Goal: Transaction & Acquisition: Purchase product/service

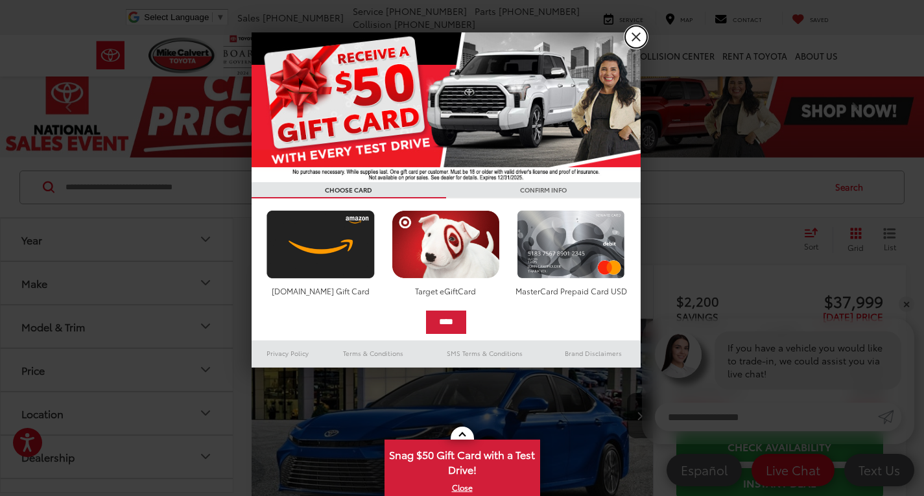
click at [637, 36] on link "X" at bounding box center [636, 37] width 22 height 22
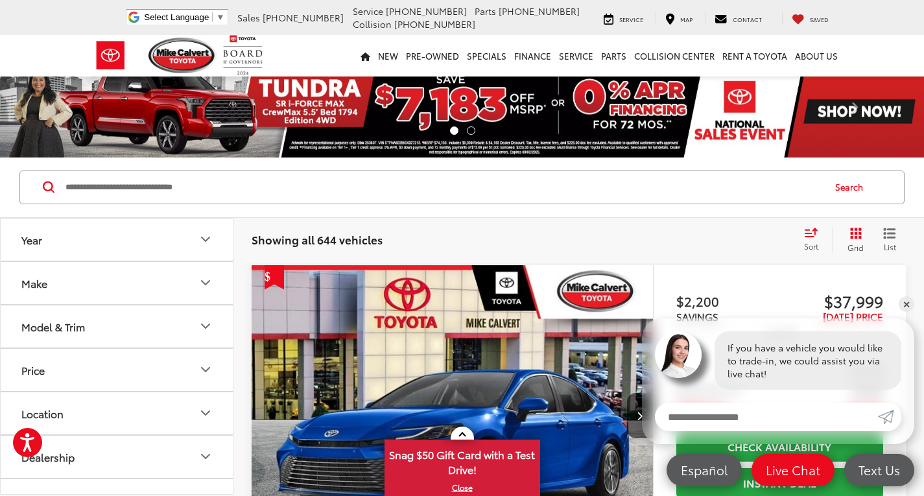
scroll to position [3, 0]
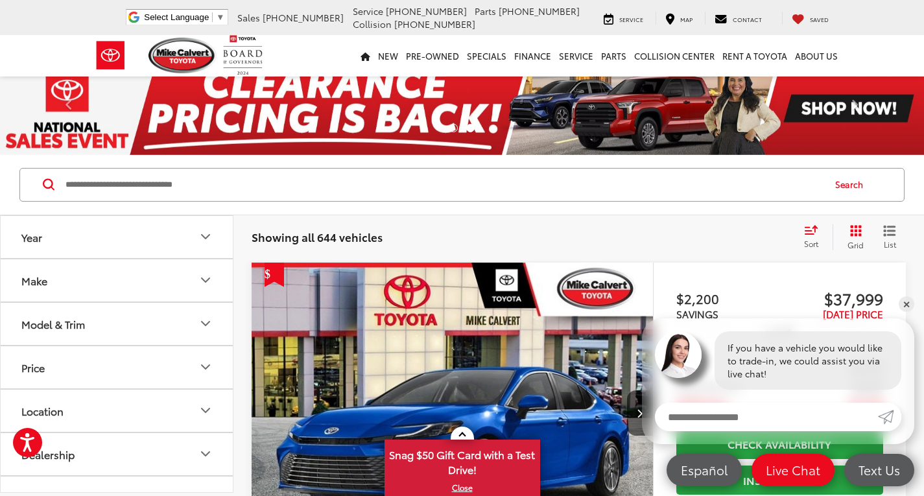
click at [72, 250] on button "Year" at bounding box center [117, 237] width 233 height 42
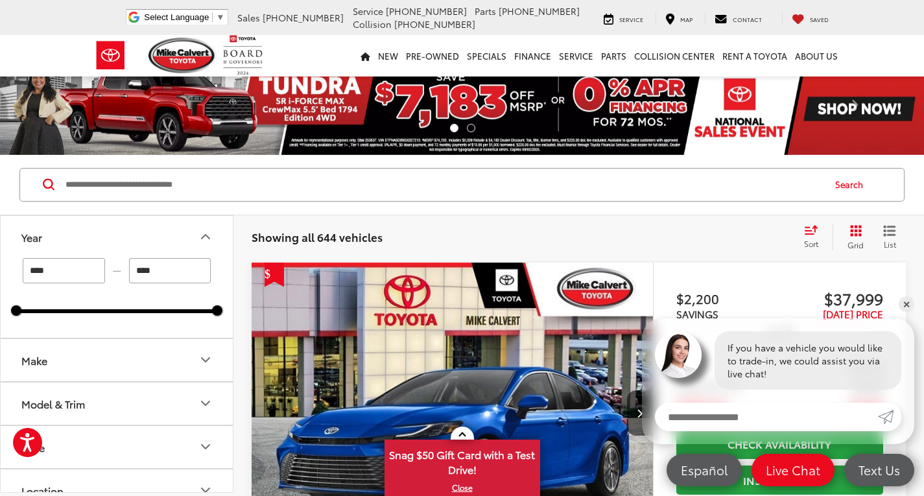
click at [169, 274] on input "****" at bounding box center [170, 270] width 82 height 25
click at [10, 309] on div "**** — **** 2022 2026" at bounding box center [117, 298] width 232 height 80
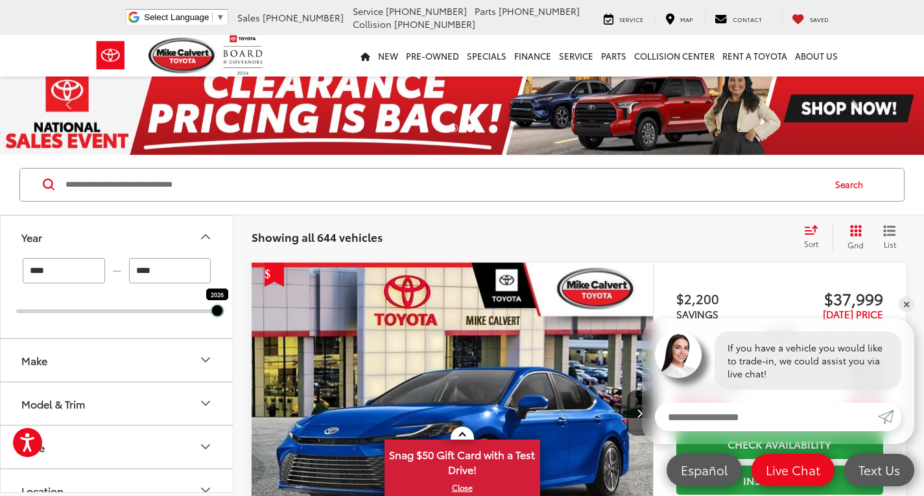
drag, startPoint x: 20, startPoint y: 315, endPoint x: 211, endPoint y: 322, distance: 190.8
click at [211, 322] on div "**** — **** 2026 2026" at bounding box center [117, 298] width 232 height 80
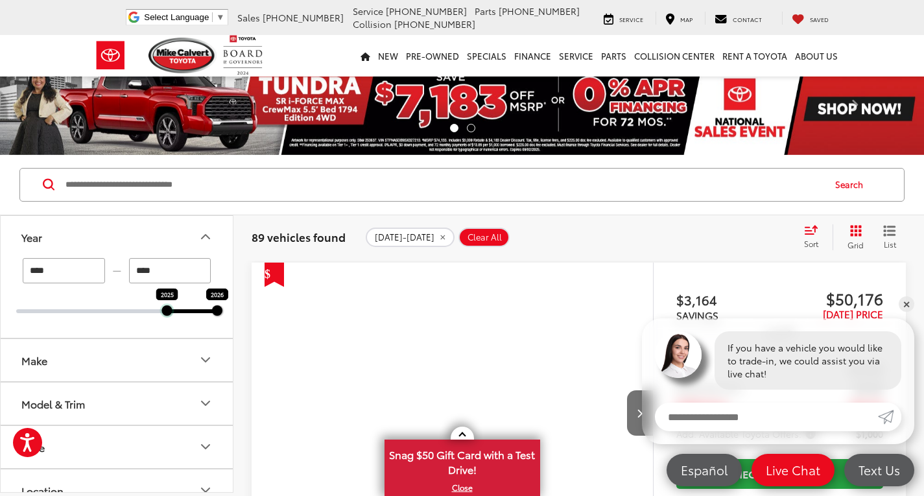
drag, startPoint x: 217, startPoint y: 313, endPoint x: 173, endPoint y: 314, distance: 43.5
click at [173, 314] on div "**** — **** 2025 2026" at bounding box center [117, 298] width 232 height 80
type input "****"
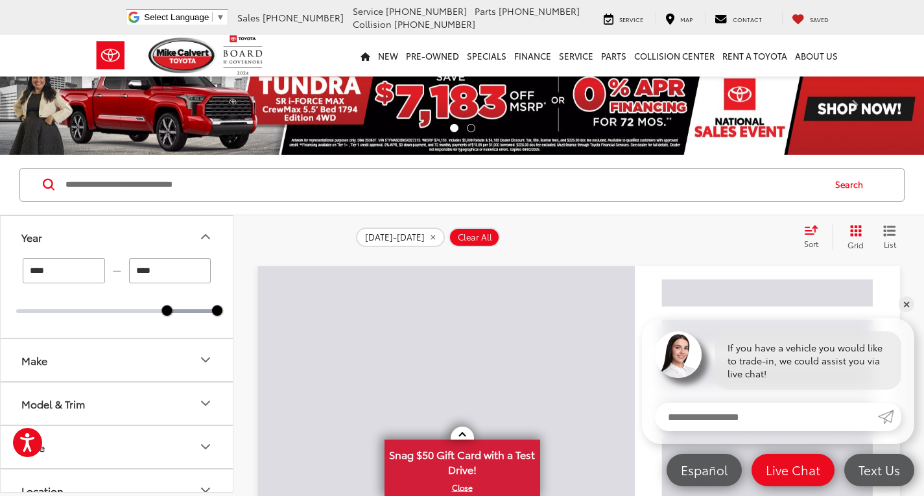
click at [77, 371] on button "Make" at bounding box center [117, 360] width 233 height 42
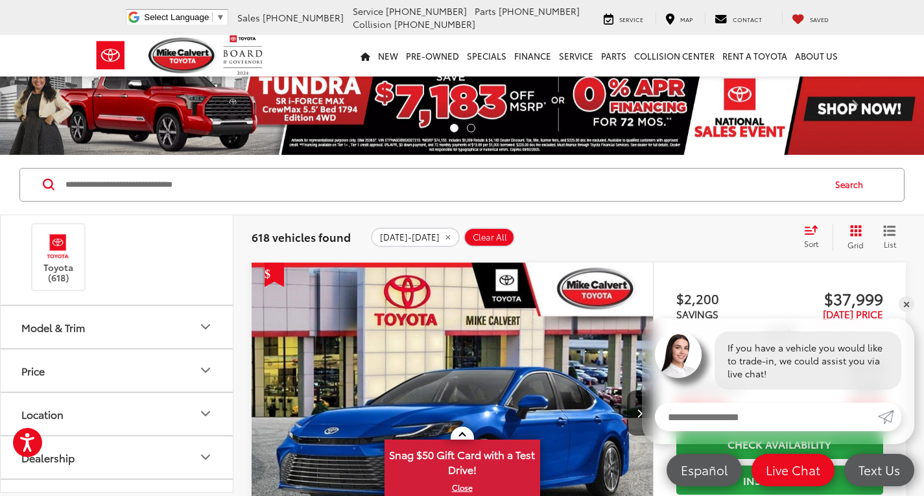
scroll to position [161, 0]
click at [71, 317] on button "Model & Trim" at bounding box center [117, 326] width 233 height 42
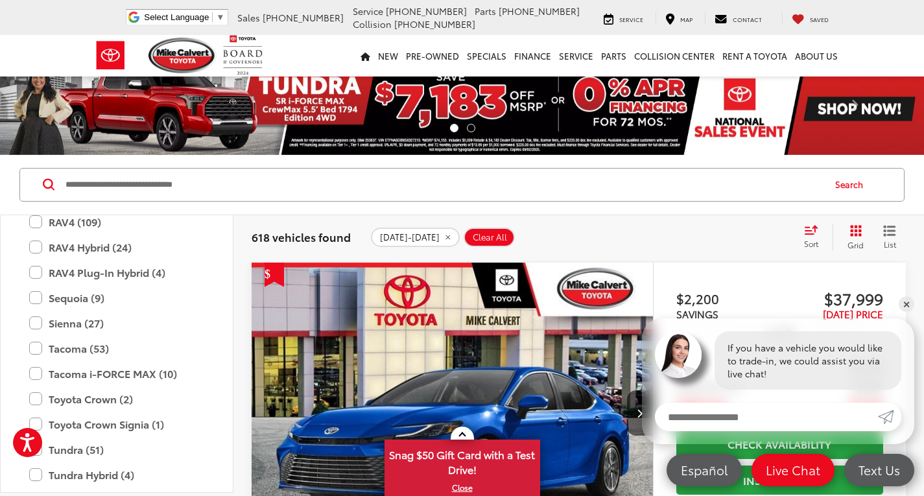
scroll to position [839, 0]
click at [36, 326] on label "Sienna (27)" at bounding box center [116, 323] width 175 height 23
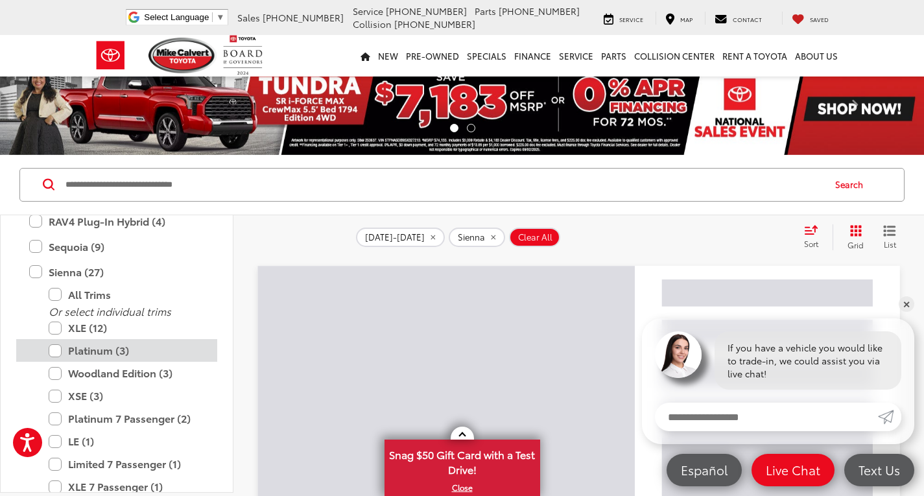
scroll to position [901, 0]
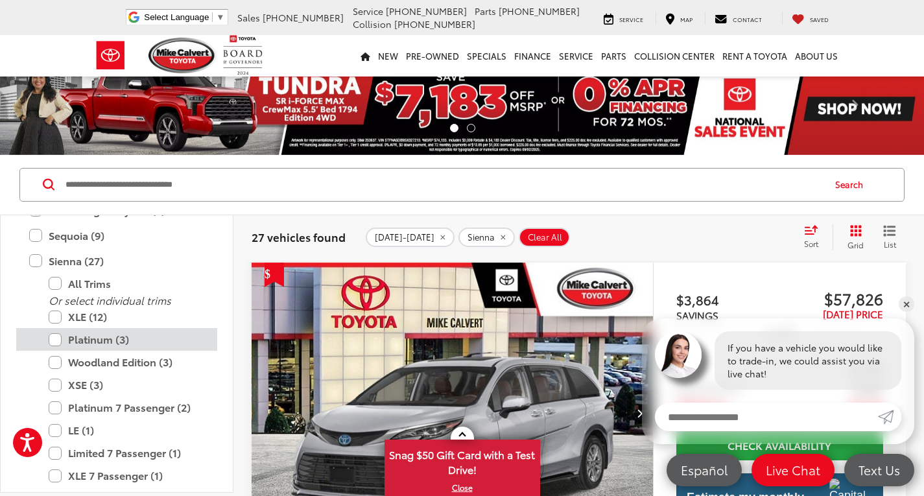
click at [58, 344] on label "Platinum (3)" at bounding box center [127, 339] width 156 height 23
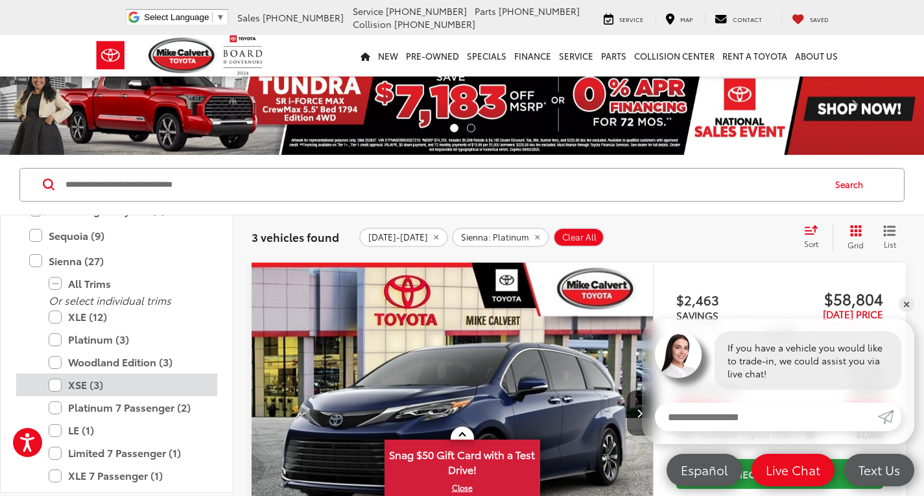
click at [60, 389] on label "XSE (3)" at bounding box center [127, 385] width 156 height 23
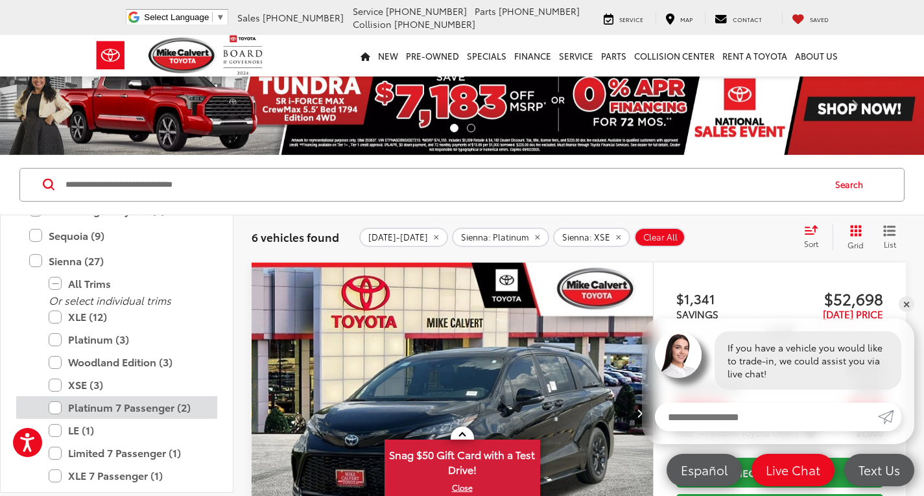
click at [54, 409] on label "Platinum 7 Passenger (2)" at bounding box center [127, 407] width 156 height 23
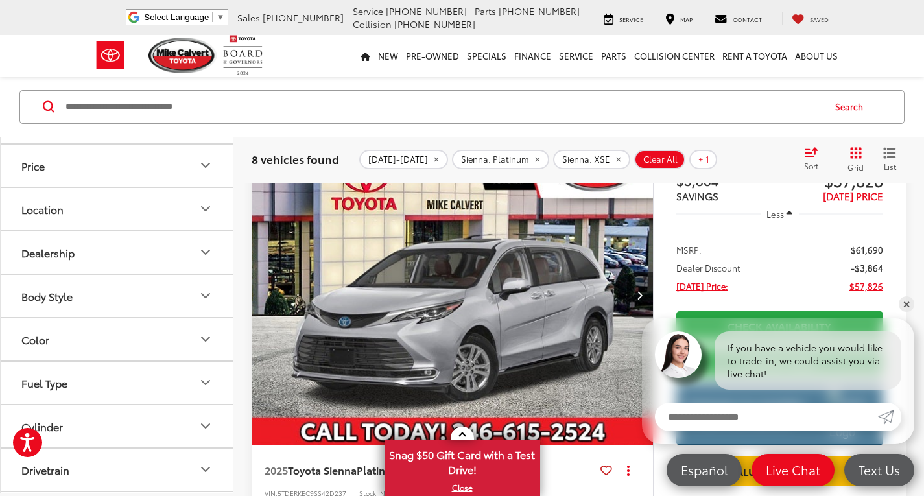
scroll to position [1147, 0]
click at [58, 202] on div "Location" at bounding box center [42, 205] width 42 height 12
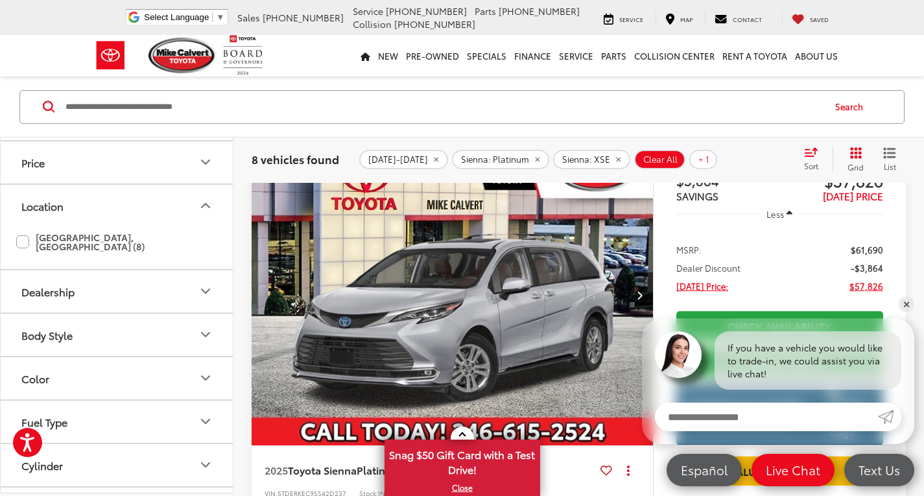
click at [23, 237] on label "[GEOGRAPHIC_DATA], [GEOGRAPHIC_DATA] (8)" at bounding box center [116, 241] width 201 height 30
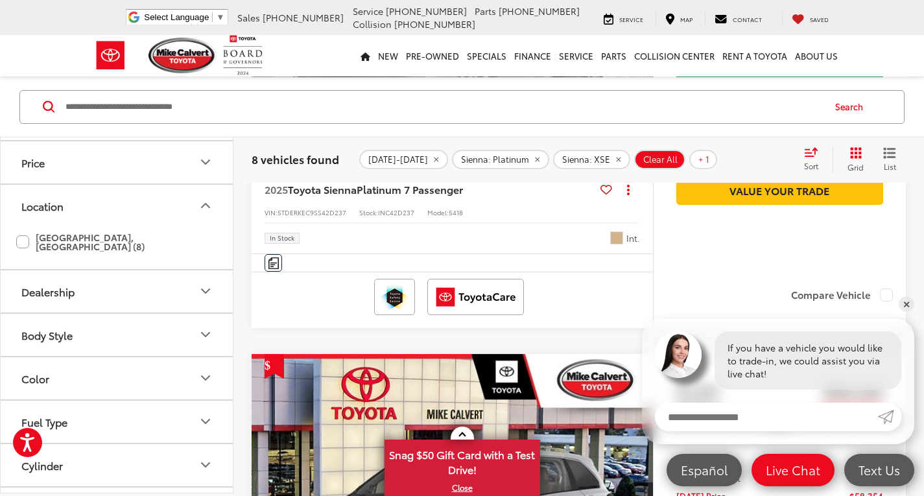
scroll to position [0, 0]
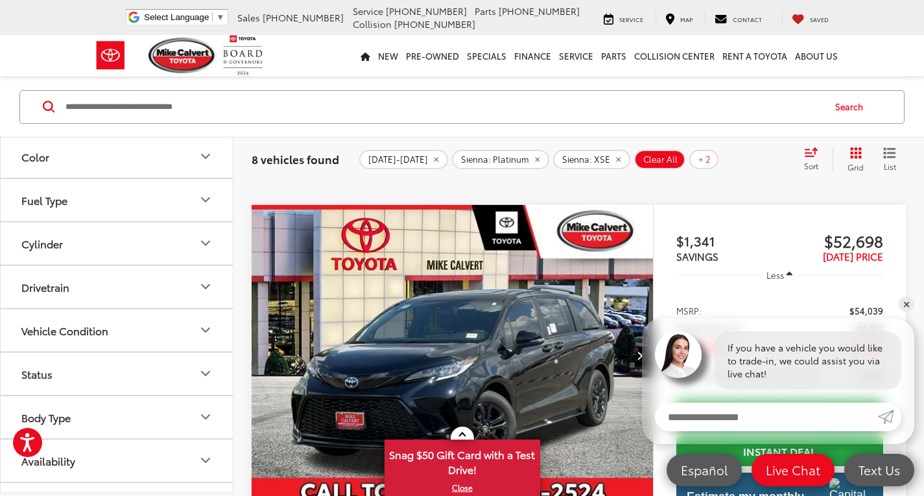
scroll to position [1042, 0]
click at [912, 300] on link "✕" at bounding box center [907, 304] width 16 height 16
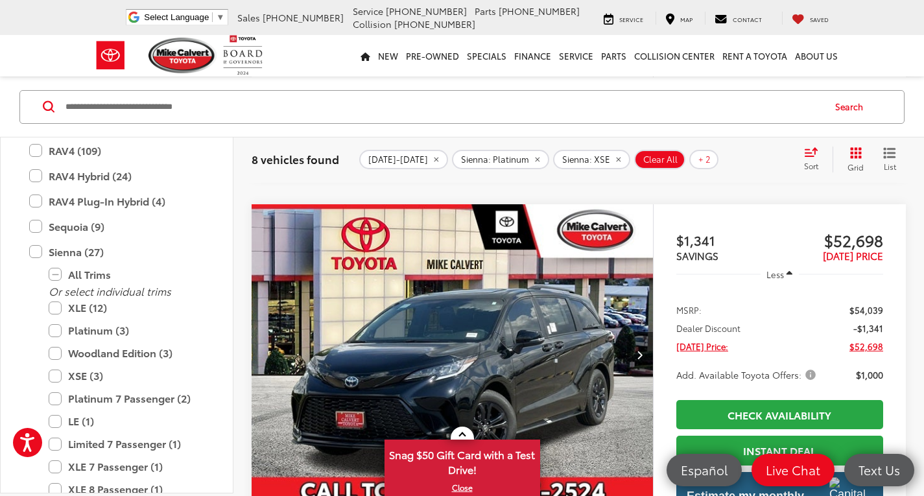
scroll to position [829, 0]
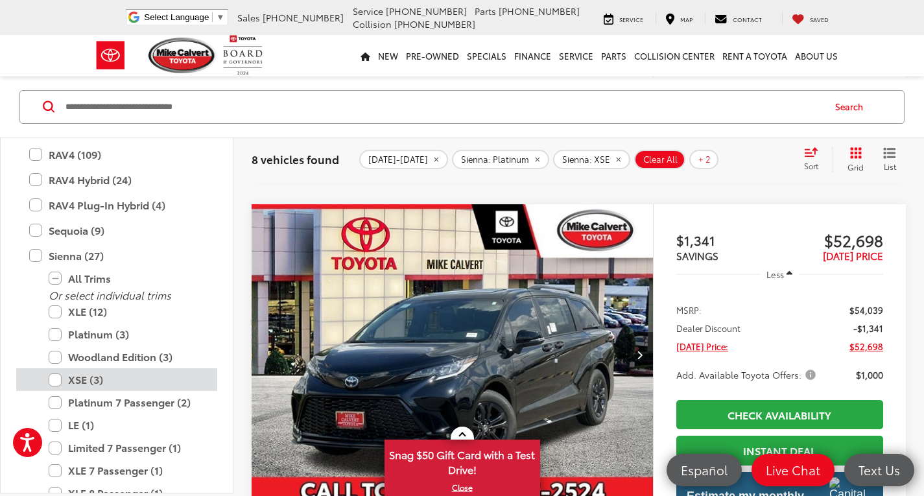
click at [50, 374] on label "XSE (3)" at bounding box center [127, 379] width 156 height 23
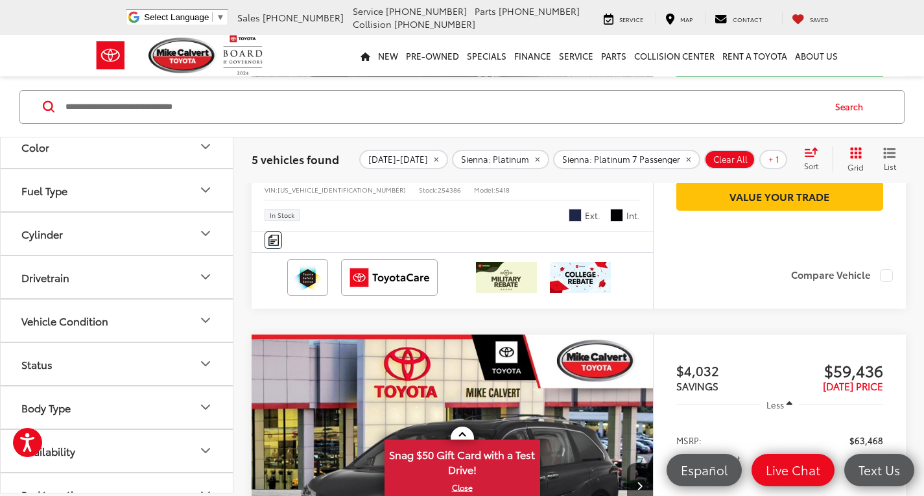
scroll to position [1393, 0]
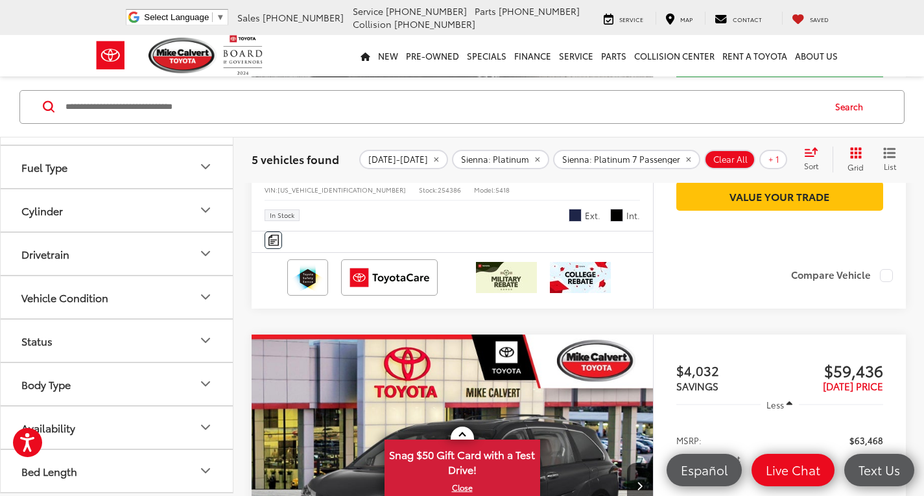
click at [80, 248] on button "Drivetrain" at bounding box center [117, 253] width 233 height 42
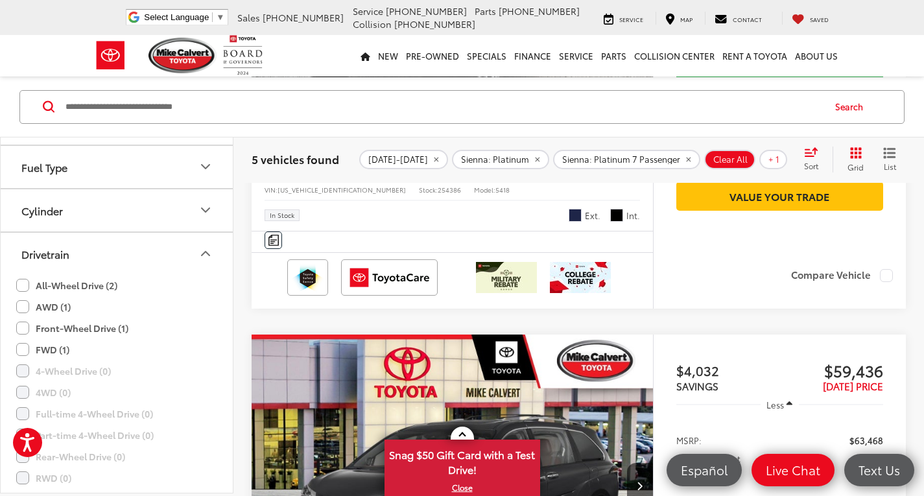
click at [23, 290] on label "All-Wheel Drive (2)" at bounding box center [66, 284] width 101 height 21
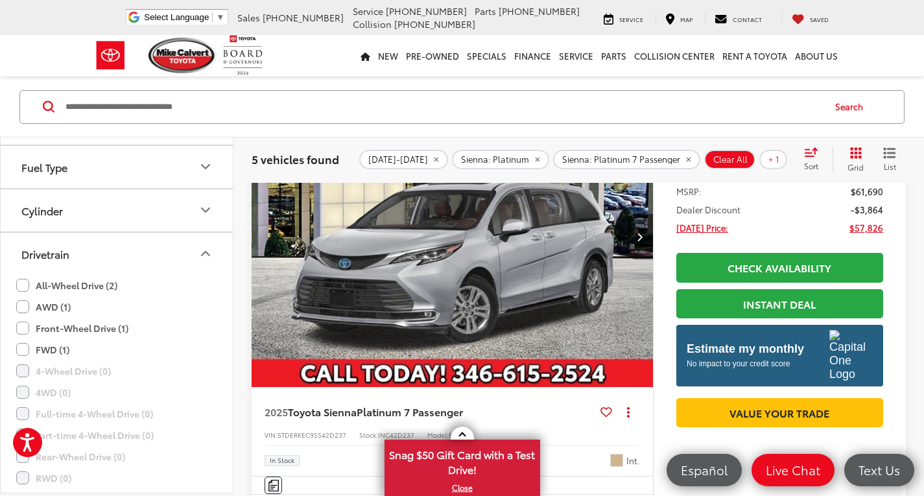
scroll to position [81, 0]
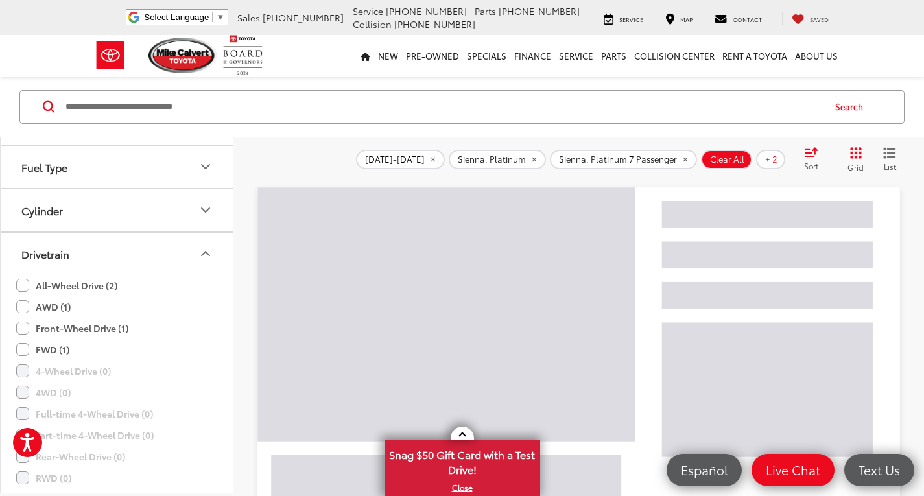
click at [25, 308] on label "AWD (1)" at bounding box center [43, 306] width 54 height 21
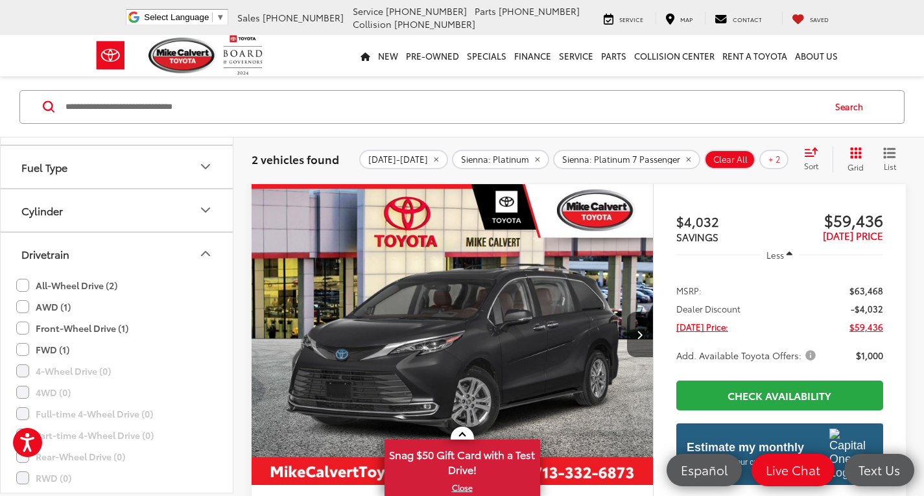
scroll to position [0, 0]
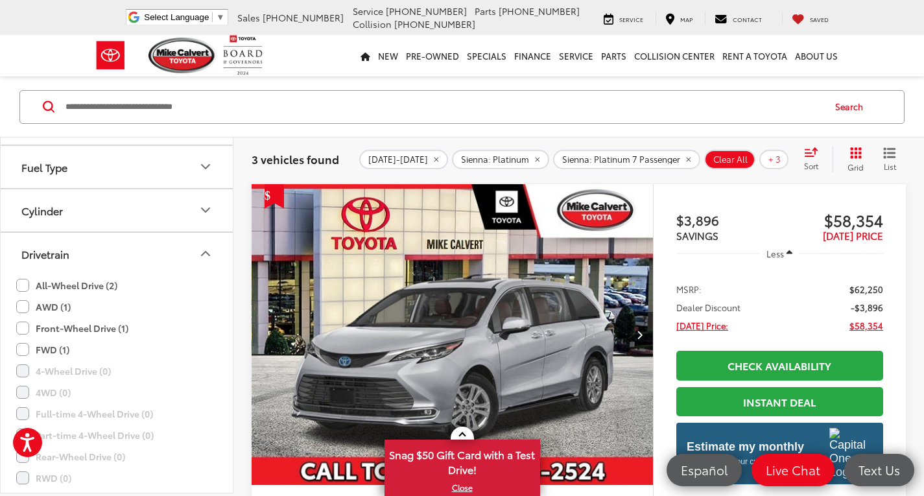
click at [210, 250] on icon "Drivetrain" at bounding box center [206, 254] width 16 height 16
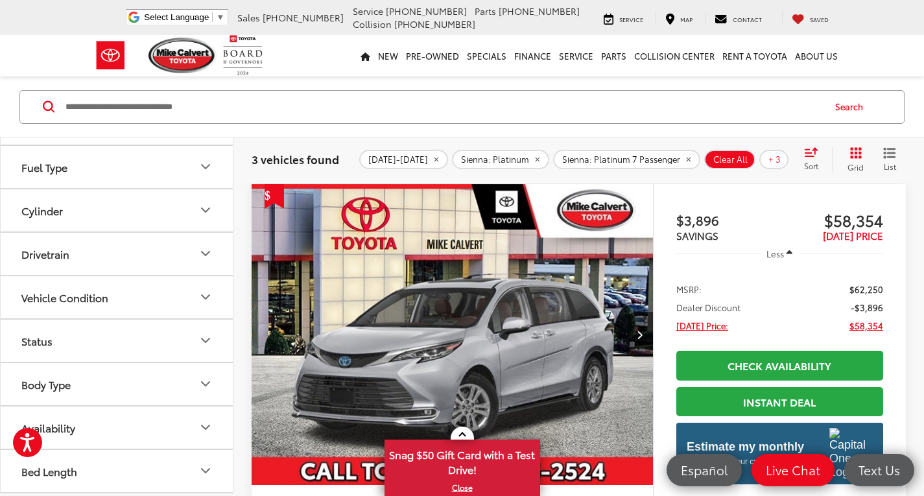
click at [122, 310] on button "Vehicle Condition" at bounding box center [117, 297] width 233 height 42
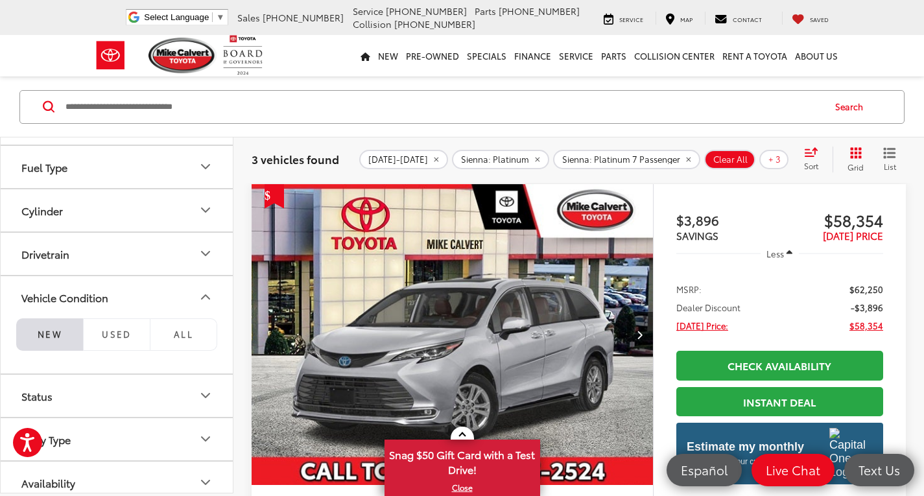
click at [122, 310] on button "Vehicle Condition" at bounding box center [117, 297] width 233 height 42
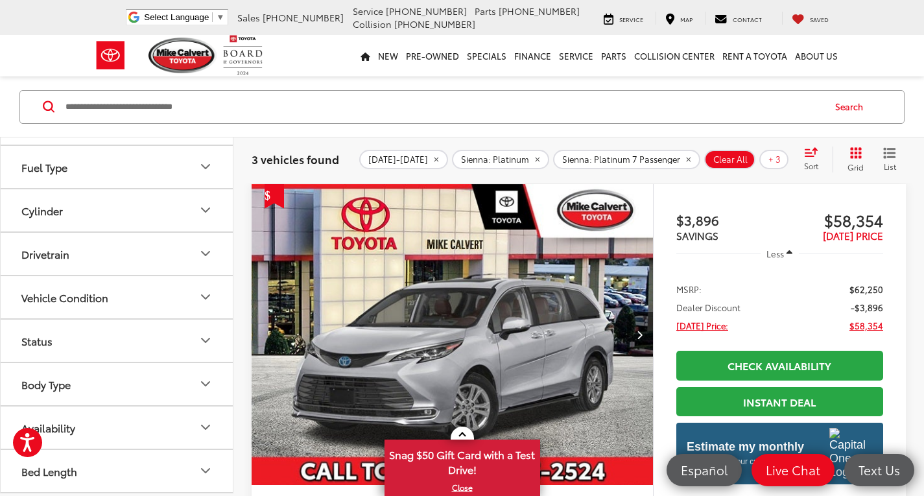
click at [99, 338] on button "Status" at bounding box center [117, 340] width 233 height 42
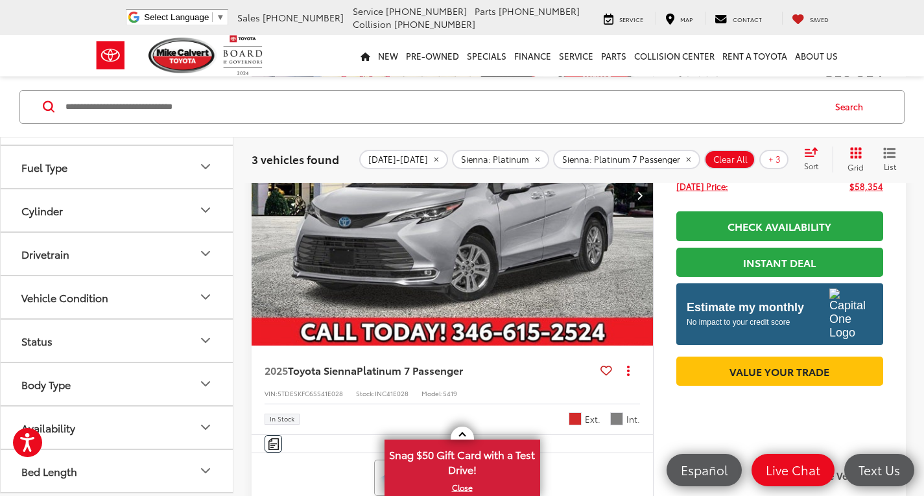
scroll to position [221, 0]
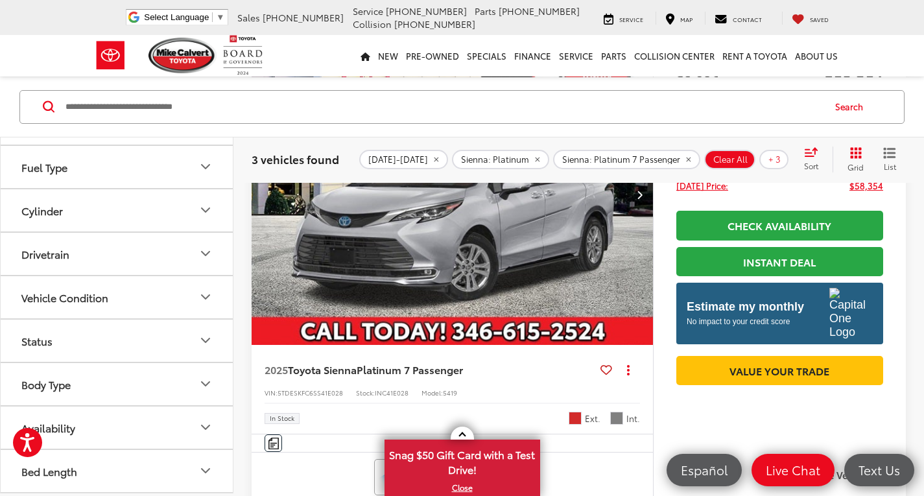
click at [89, 426] on button "Availability" at bounding box center [117, 427] width 233 height 42
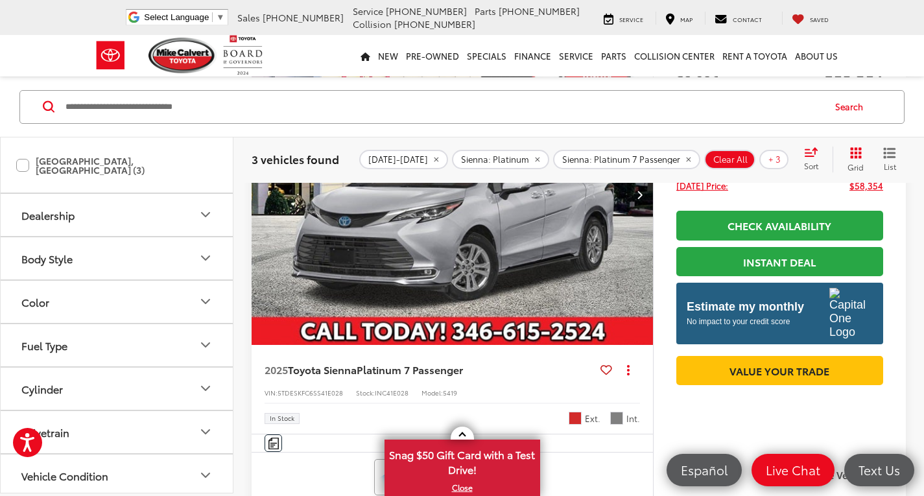
click at [42, 298] on div "Color" at bounding box center [35, 301] width 28 height 12
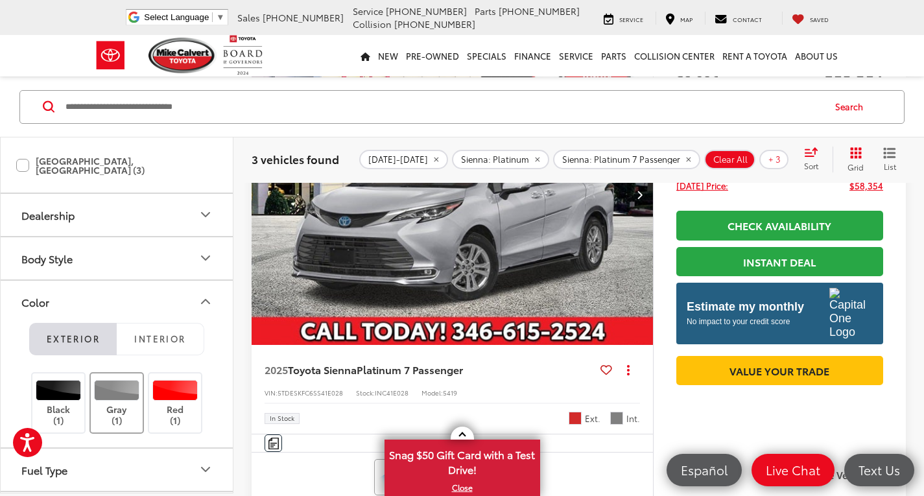
click at [119, 390] on div at bounding box center [117, 390] width 46 height 21
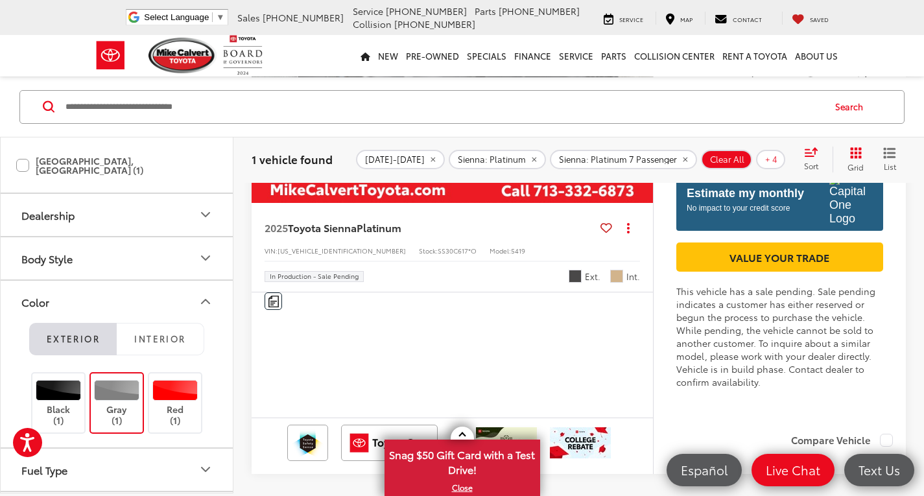
scroll to position [363, 0]
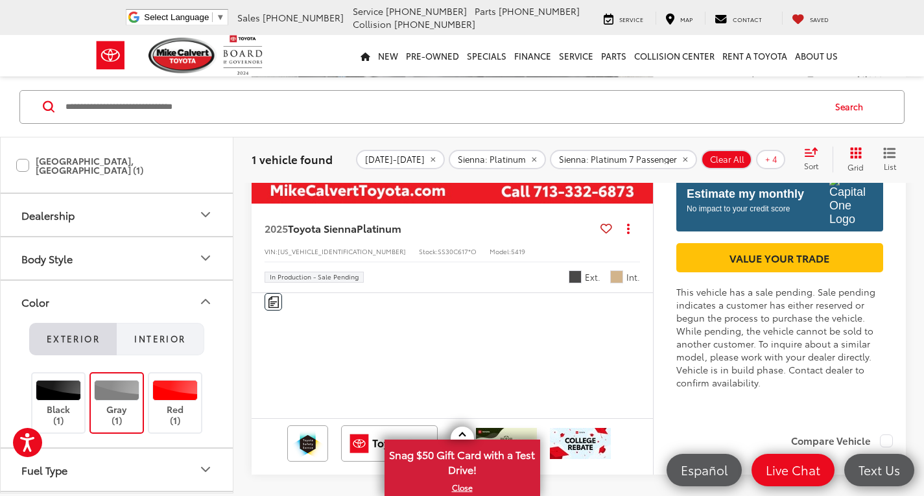
click at [159, 329] on button "Interior" at bounding box center [161, 338] width 88 height 32
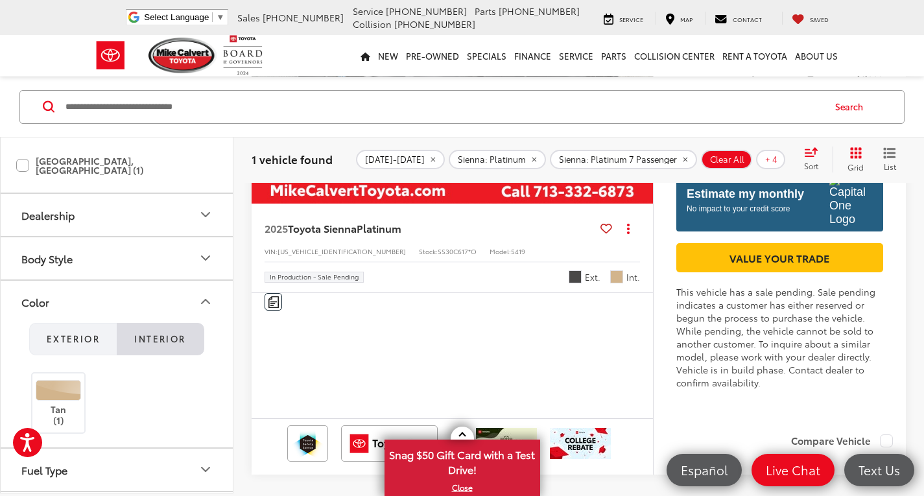
click at [79, 333] on span "Exterior" at bounding box center [73, 339] width 53 height 12
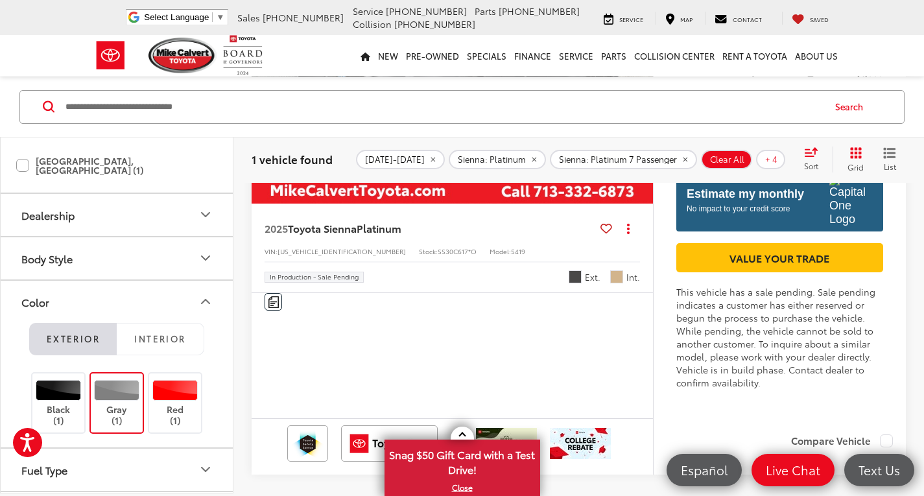
click at [117, 394] on label "Gray (1)" at bounding box center [117, 403] width 53 height 46
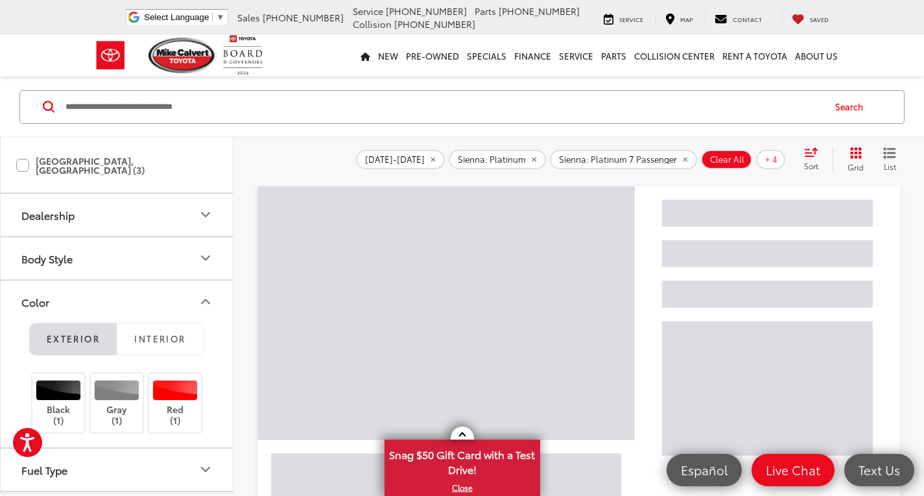
scroll to position [81, 0]
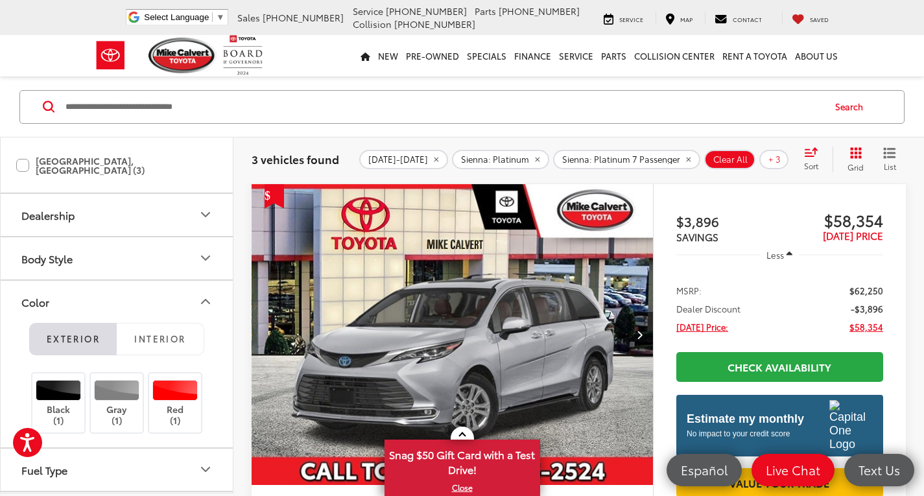
click at [170, 312] on button "Color" at bounding box center [117, 301] width 233 height 42
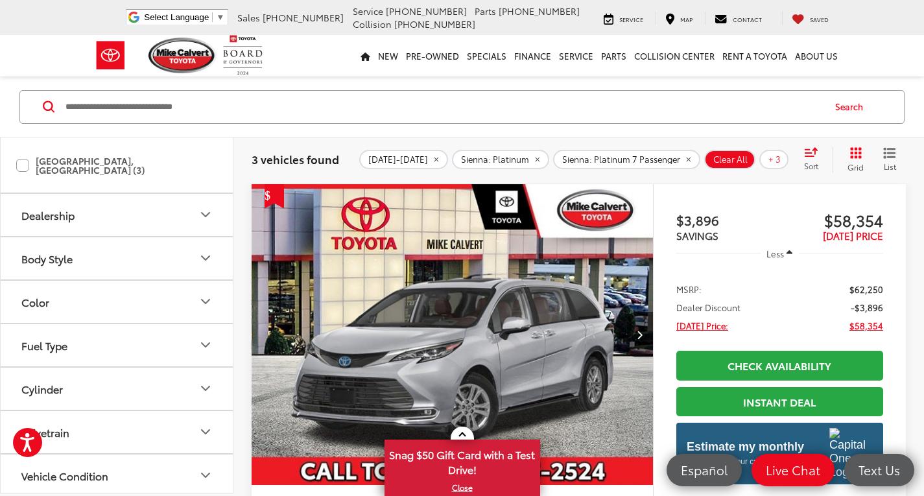
click at [164, 297] on button "Color" at bounding box center [117, 301] width 233 height 42
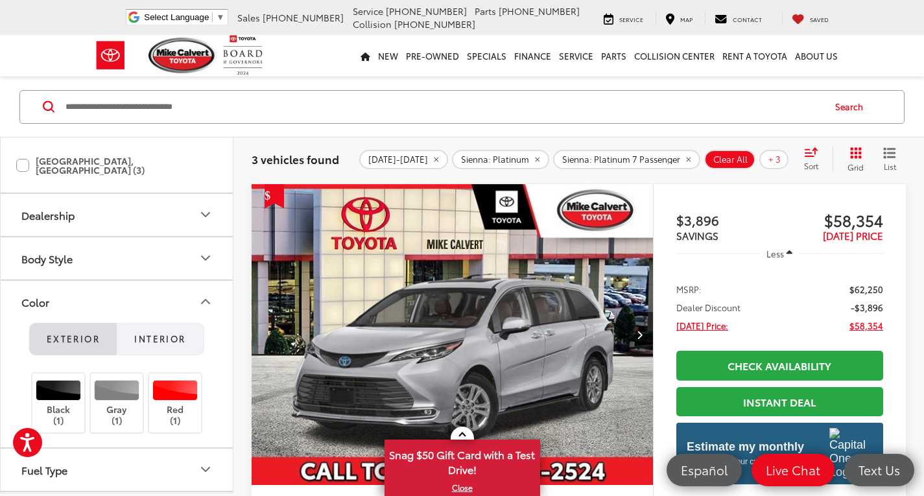
click at [166, 333] on span "Interior" at bounding box center [159, 339] width 51 height 12
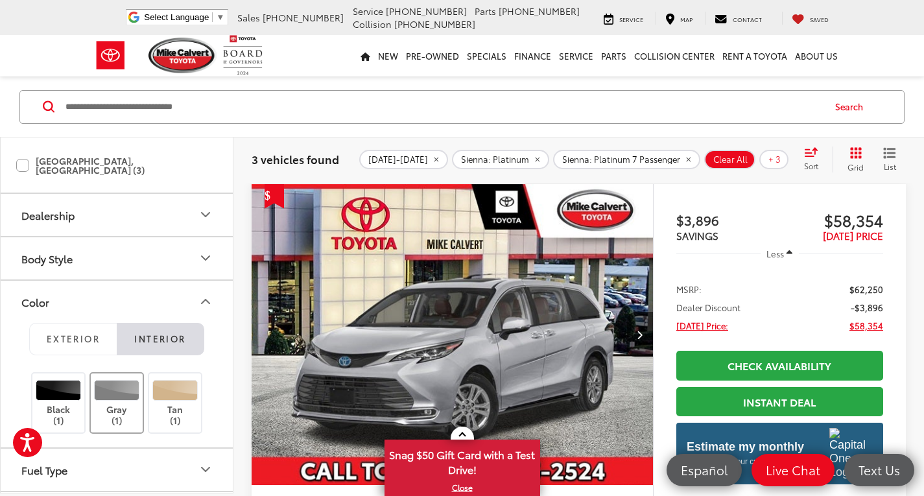
click at [102, 390] on div at bounding box center [117, 390] width 46 height 21
click at [47, 394] on label "Black (1)" at bounding box center [58, 403] width 53 height 46
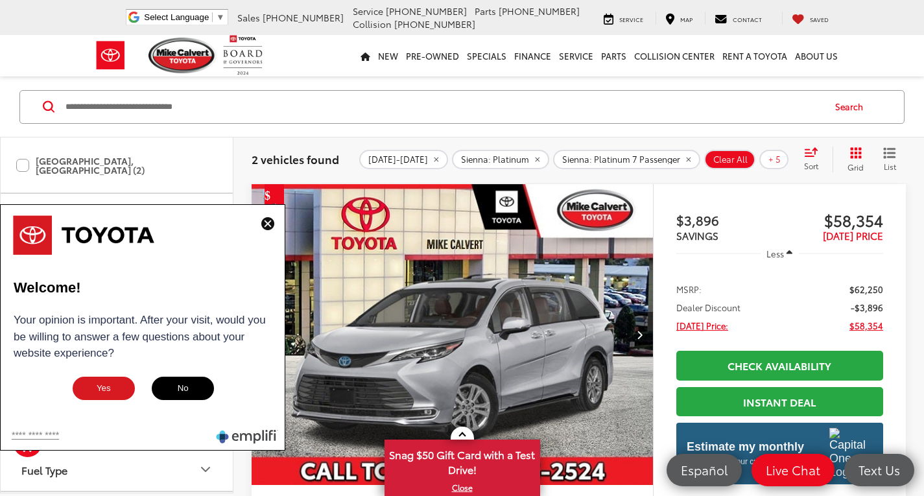
click at [268, 226] on img at bounding box center [267, 223] width 13 height 13
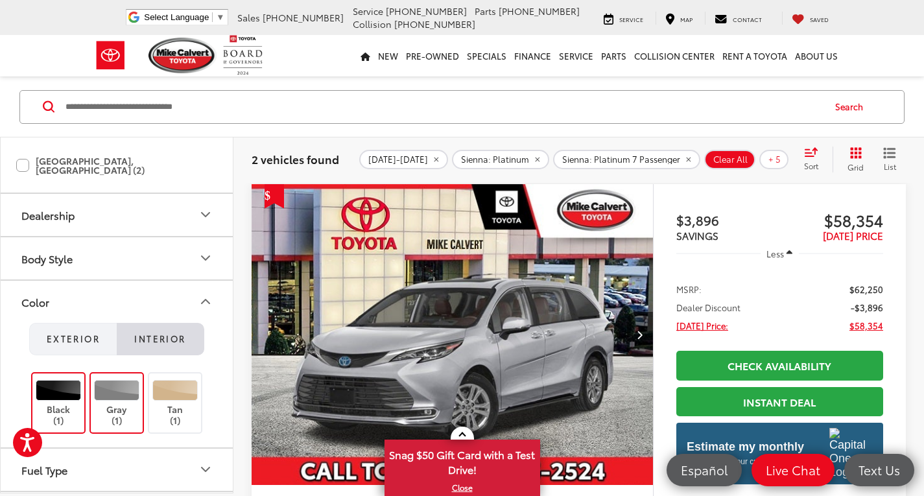
click at [88, 322] on button "Exterior" at bounding box center [73, 338] width 88 height 32
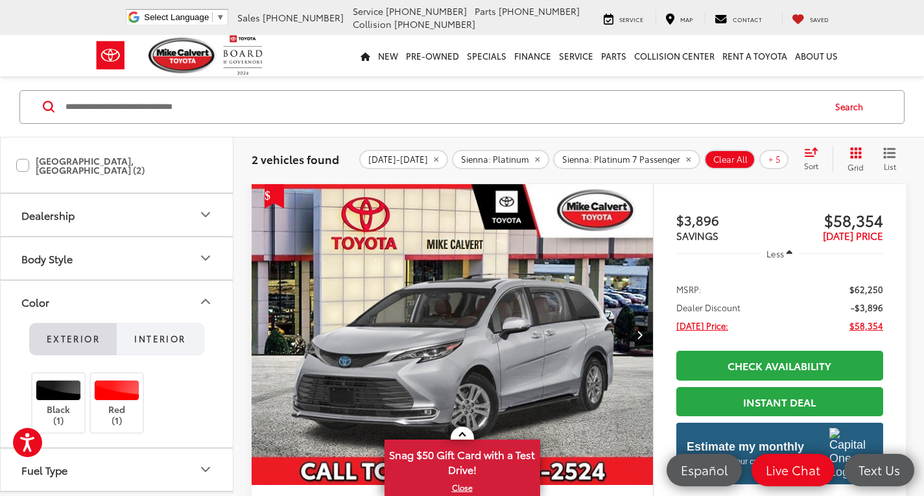
click at [169, 322] on button "Interior" at bounding box center [161, 338] width 88 height 32
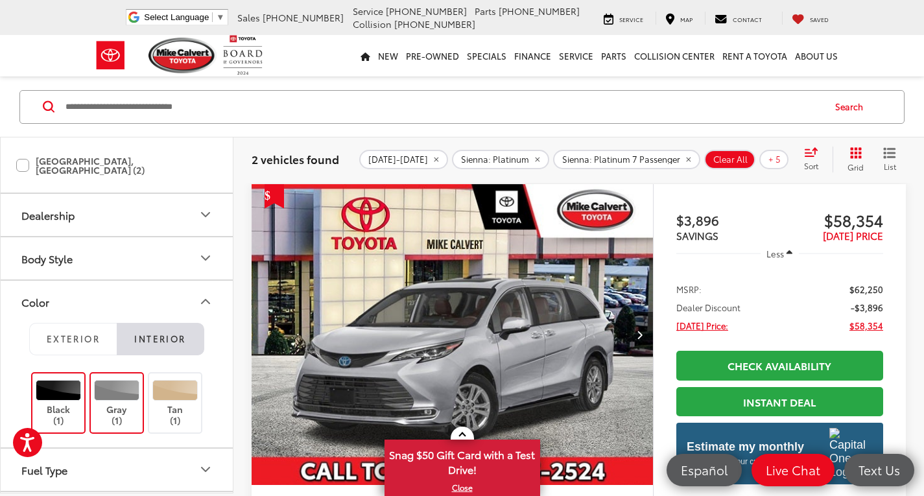
click at [89, 381] on div "Black (1)" at bounding box center [116, 403] width 55 height 62
click at [111, 389] on div at bounding box center [117, 390] width 46 height 21
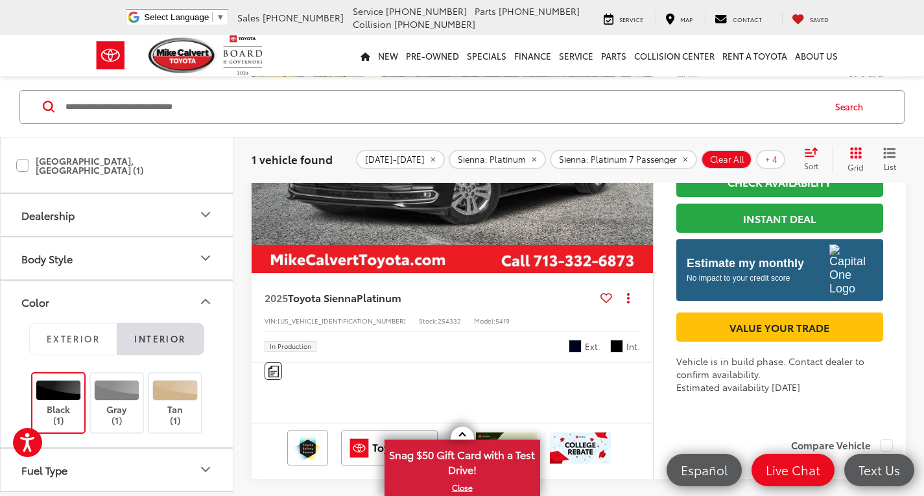
scroll to position [300, 0]
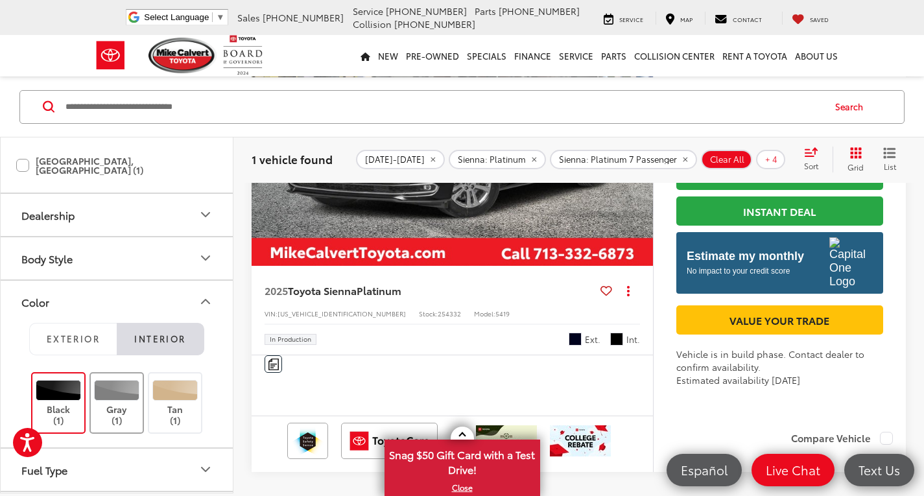
click at [122, 380] on div at bounding box center [117, 390] width 46 height 21
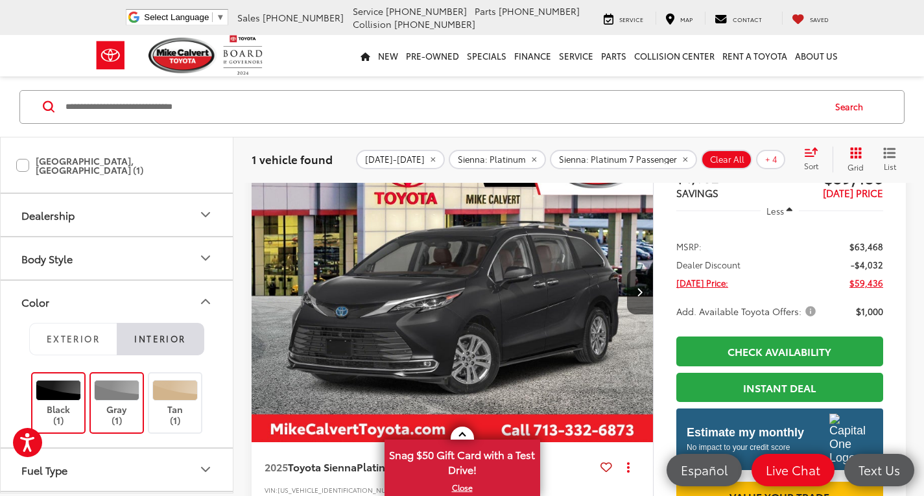
scroll to position [81, 0]
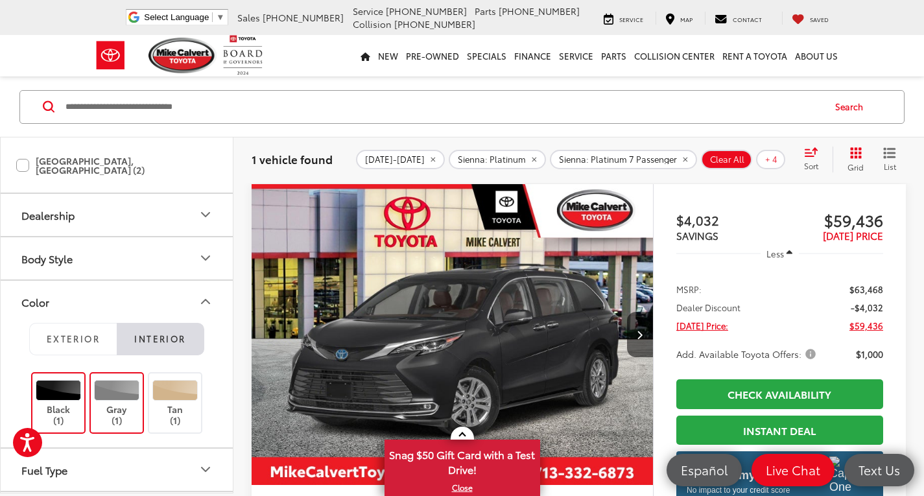
click at [52, 380] on div at bounding box center [59, 390] width 46 height 21
